Goal: Information Seeking & Learning: Learn about a topic

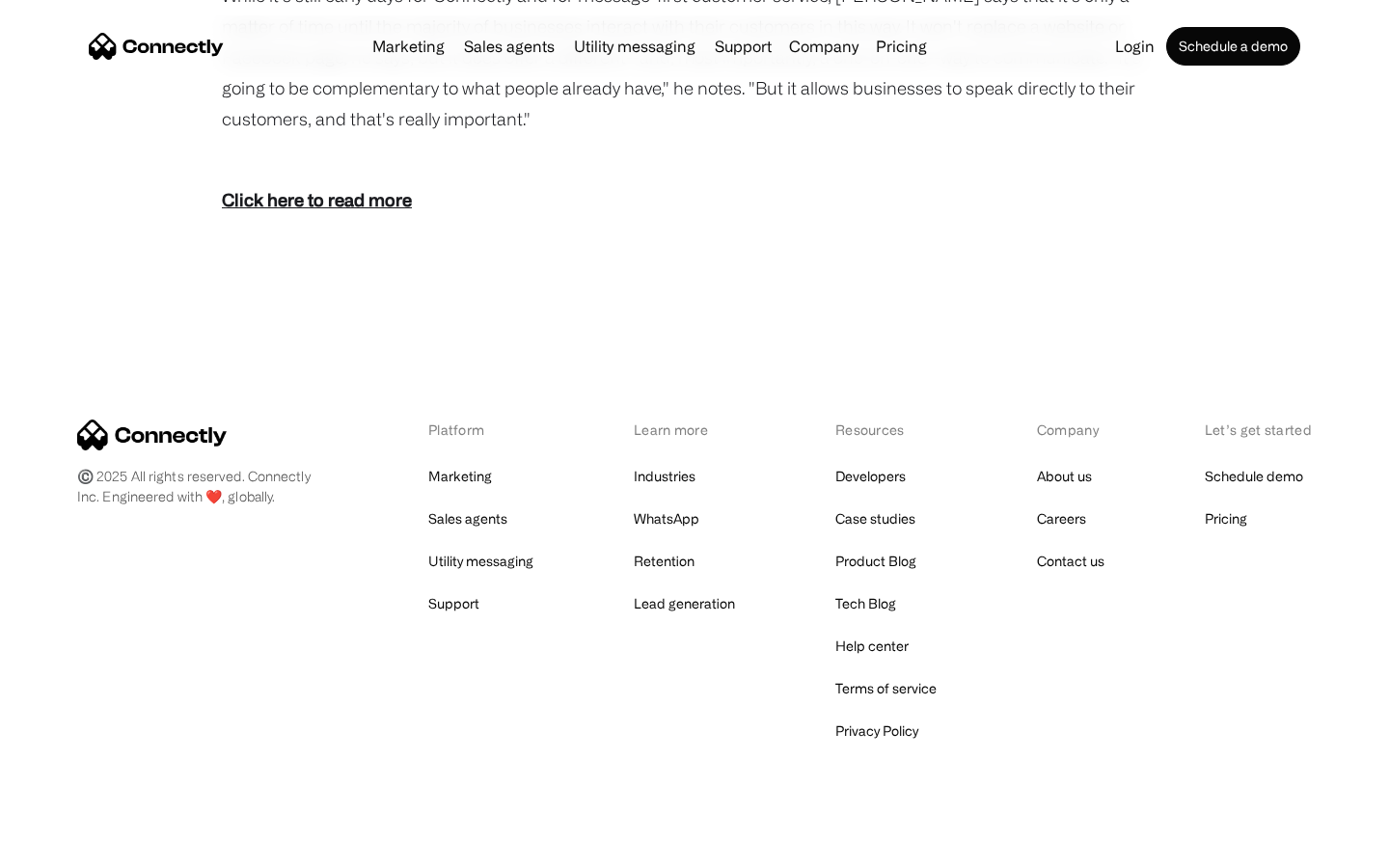
scroll to position [2782, 0]
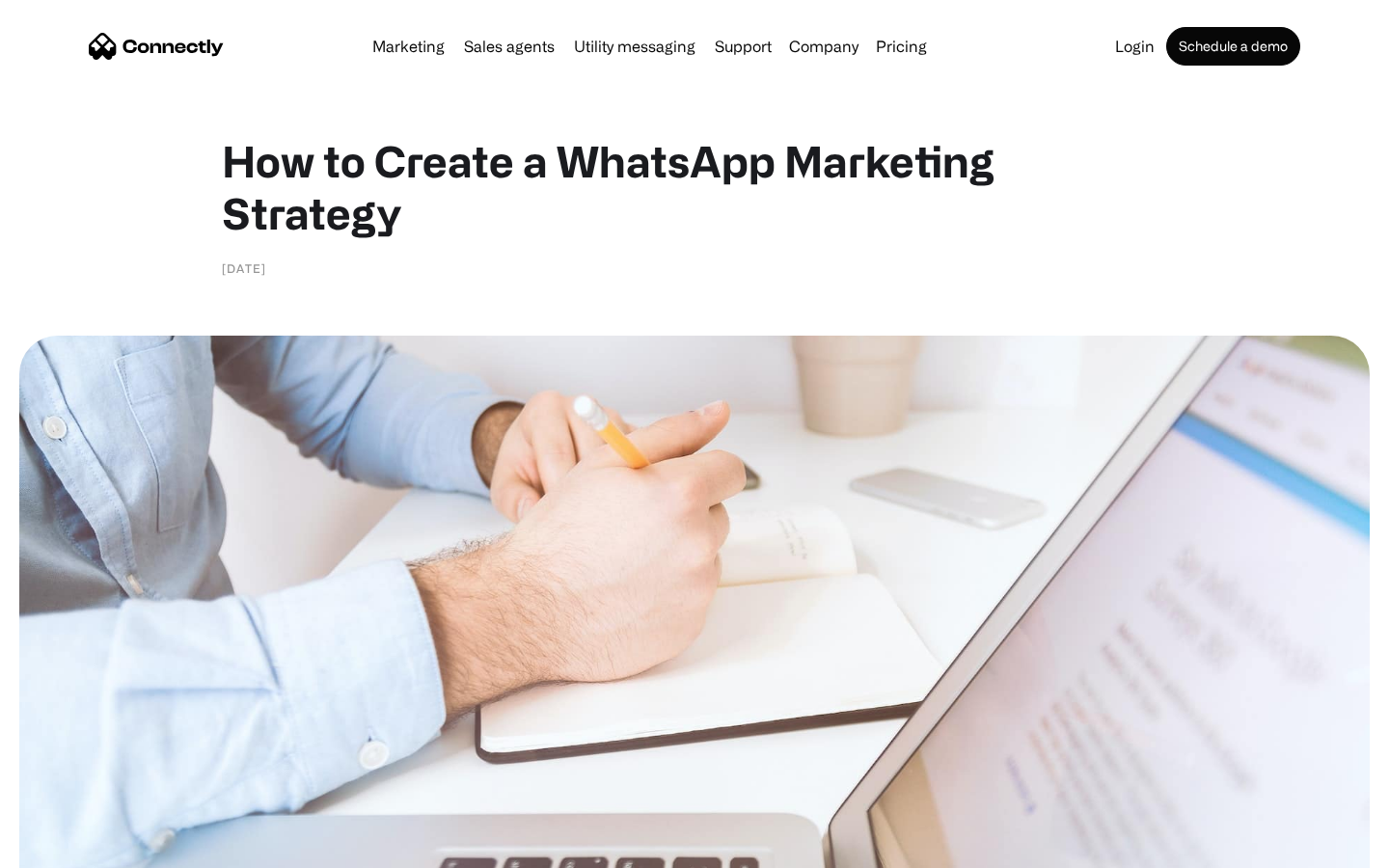
scroll to position [5225, 0]
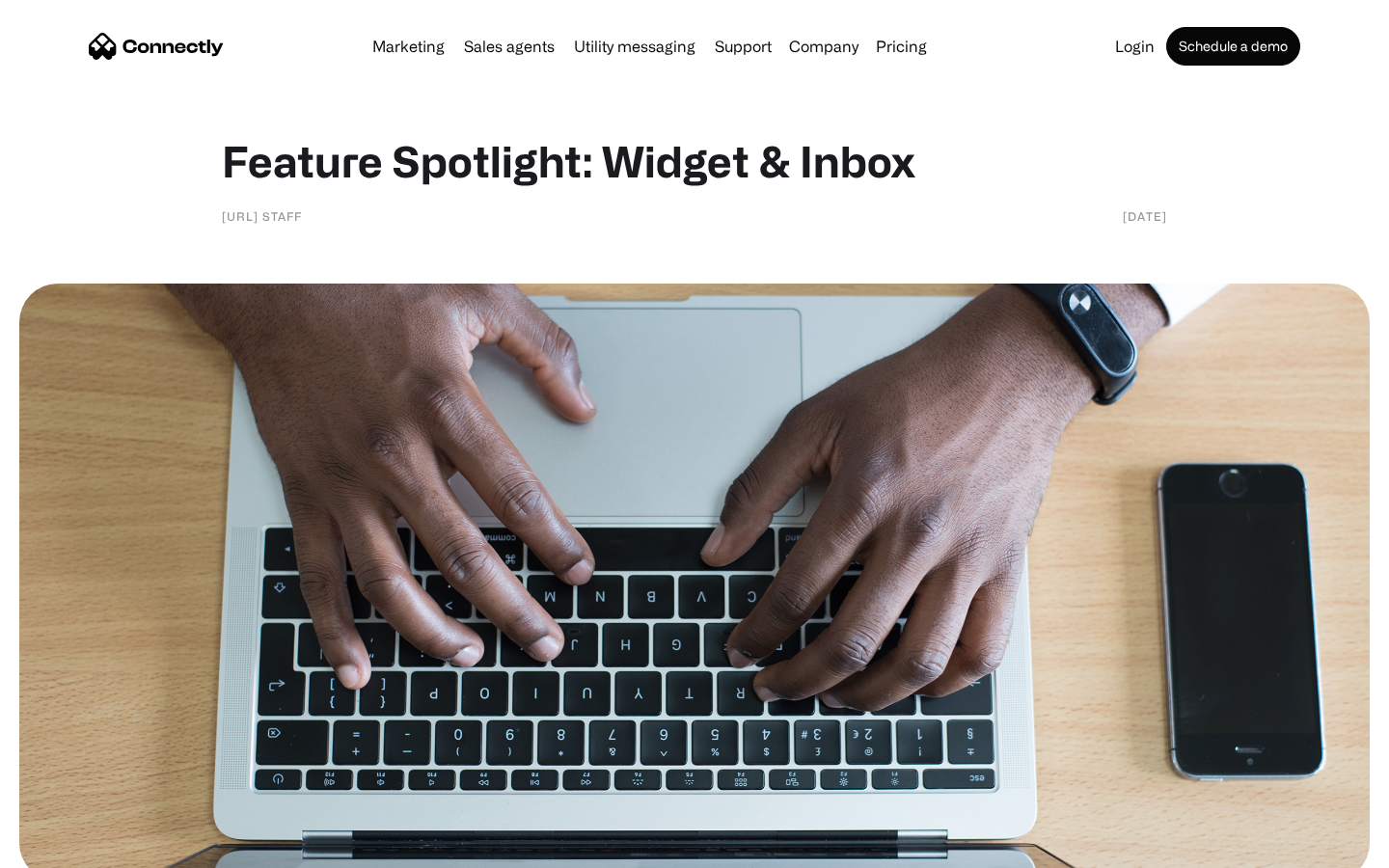
scroll to position [1440, 0]
